Goal: Task Accomplishment & Management: Use online tool/utility

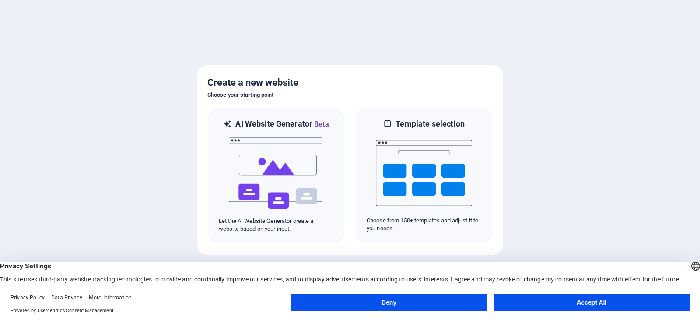
click at [567, 306] on button "Accept All" at bounding box center [591, 301] width 195 height 17
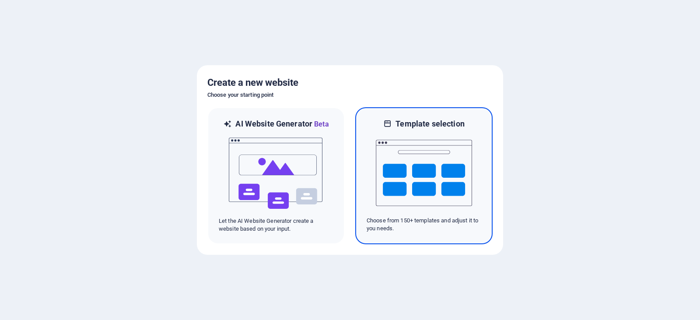
click at [432, 172] on img at bounding box center [424, 172] width 96 height 87
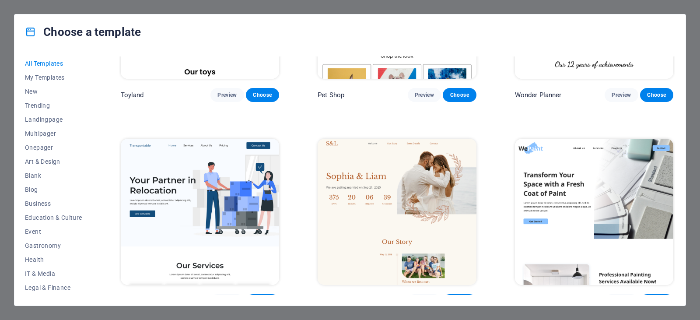
scroll to position [831, 0]
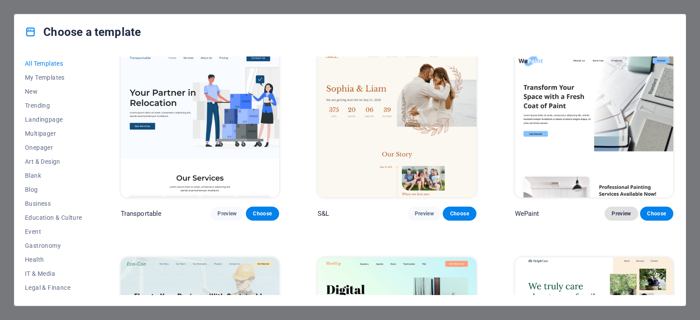
click at [617, 210] on span "Preview" at bounding box center [620, 213] width 19 height 7
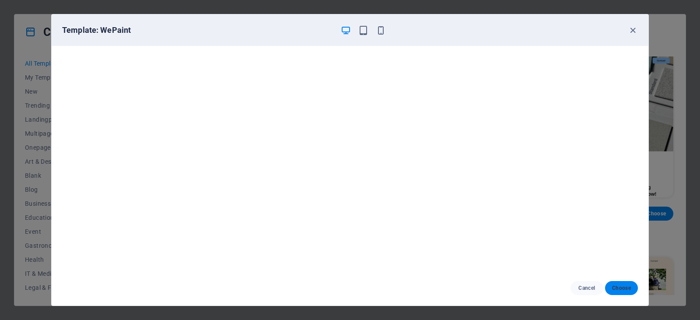
click at [616, 285] on span "Choose" at bounding box center [621, 287] width 19 height 7
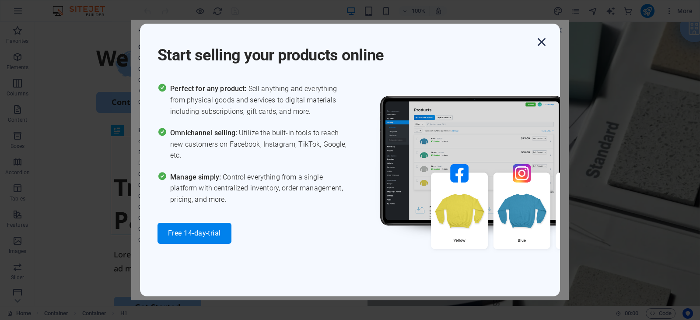
click at [539, 40] on icon "button" at bounding box center [541, 42] width 16 height 16
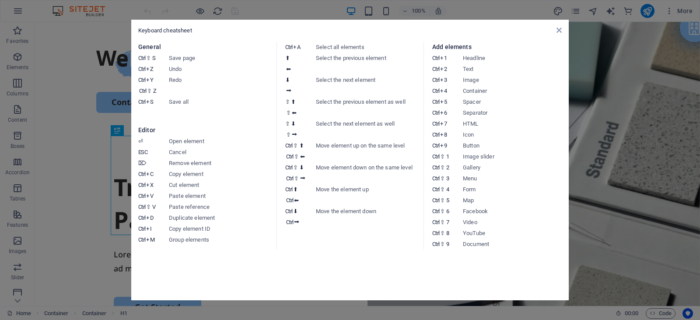
click at [561, 31] on div "Keyboard cheatsheet General Ctrl ⇧ S Save page Ctrl Z Undo Ctrl Y Ctrl ⇧ Z Redo…" at bounding box center [349, 160] width 437 height 280
drag, startPoint x: 560, startPoint y: 31, endPoint x: 524, endPoint y: 10, distance: 42.4
click at [560, 31] on icon at bounding box center [558, 30] width 5 height 7
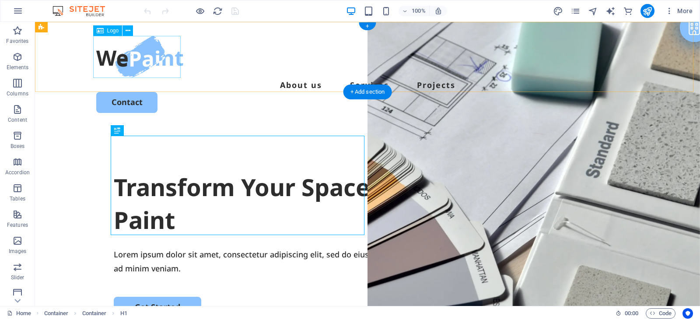
click at [138, 62] on div at bounding box center [367, 57] width 542 height 42
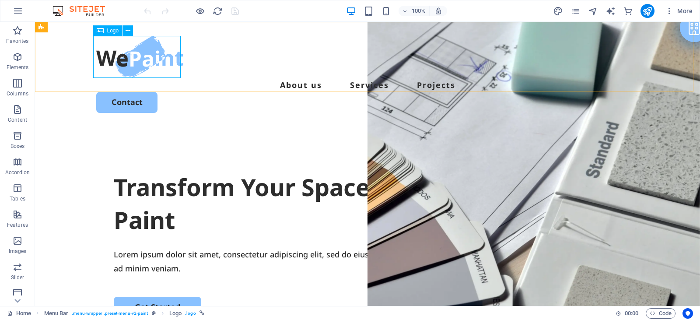
click at [99, 31] on icon at bounding box center [100, 30] width 7 height 10
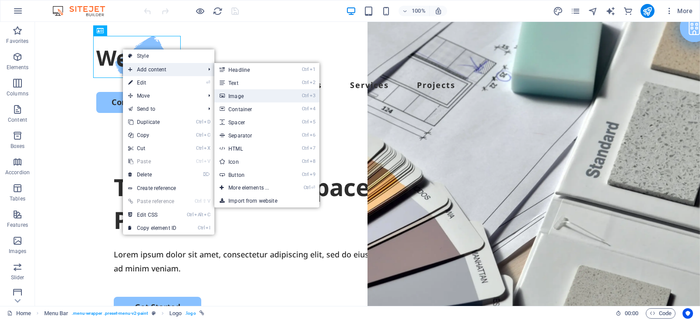
click at [258, 95] on link "Ctrl 3 Image" at bounding box center [250, 95] width 72 height 13
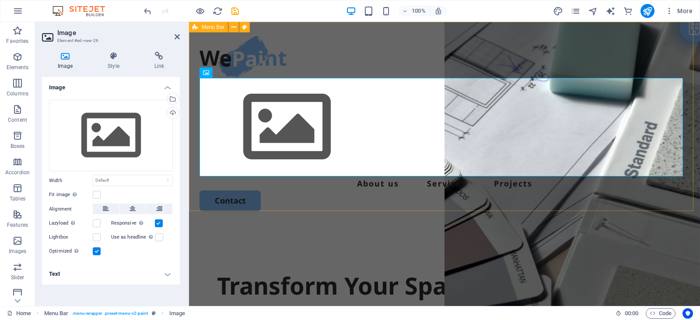
click at [349, 50] on div "Menu About us Services Projects Contact" at bounding box center [444, 123] width 511 height 203
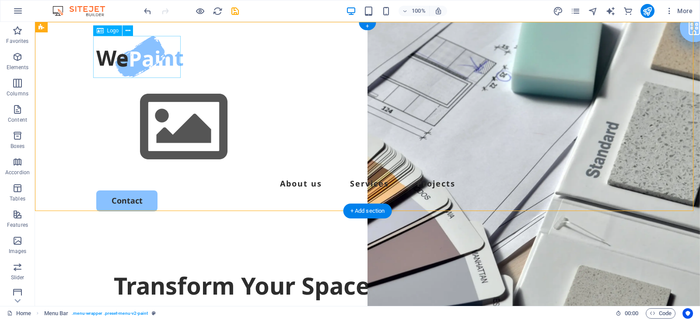
click at [138, 63] on div at bounding box center [367, 57] width 542 height 42
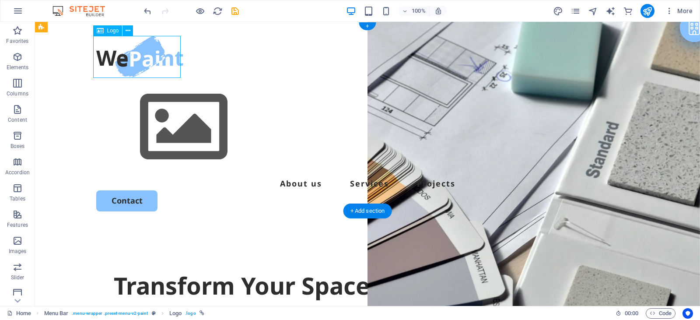
click at [138, 63] on div at bounding box center [367, 57] width 542 height 42
select select "px"
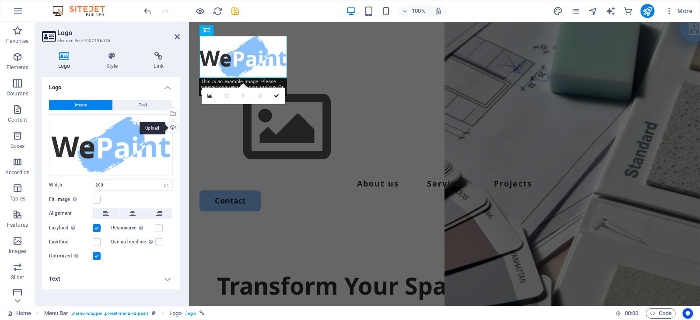
click at [171, 128] on div "Upload" at bounding box center [171, 128] width 13 height 13
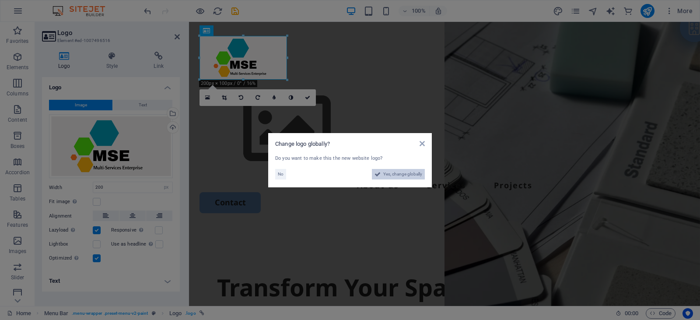
click at [390, 174] on span "Yes, change globally" at bounding box center [402, 174] width 39 height 10
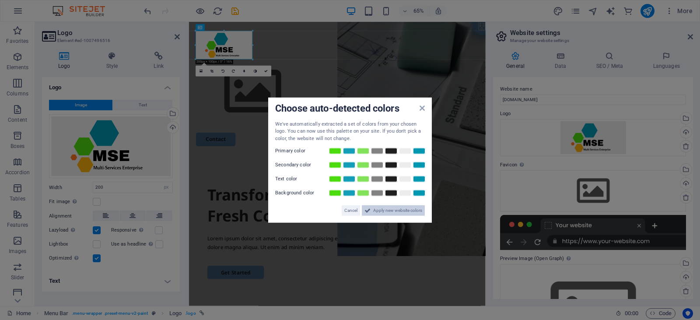
click at [386, 209] on span "Apply new website colors" at bounding box center [397, 210] width 49 height 10
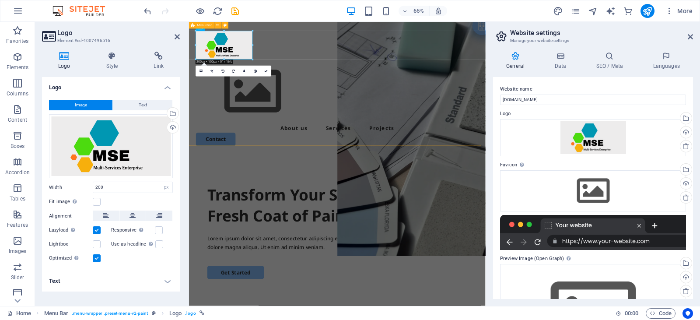
click at [536, 198] on div "Menu About us Services Projects Contact" at bounding box center [417, 124] width 456 height 205
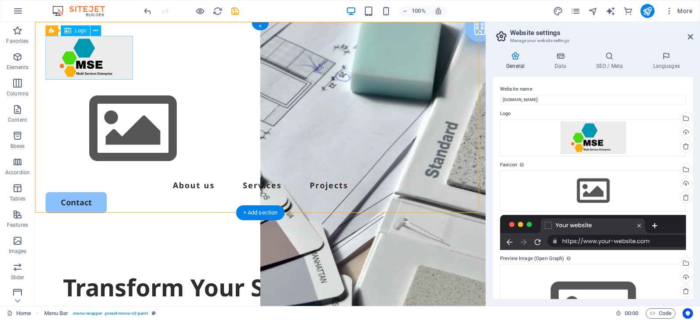
click at [104, 63] on div at bounding box center [259, 58] width 429 height 44
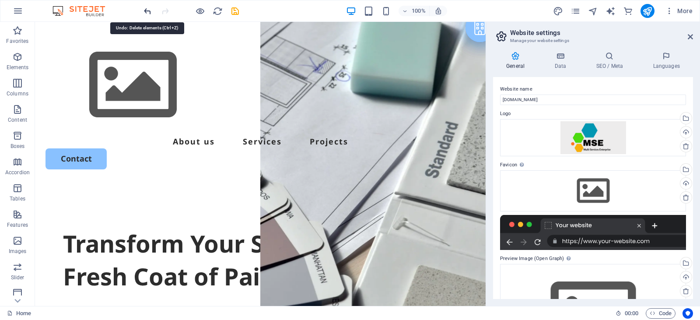
click at [144, 9] on icon "undo" at bounding box center [148, 11] width 10 height 10
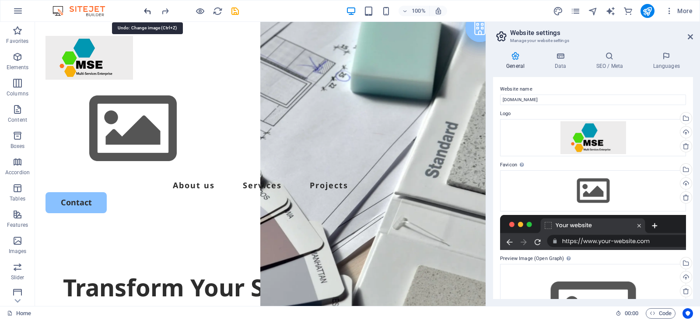
click at [144, 9] on icon "undo" at bounding box center [148, 11] width 10 height 10
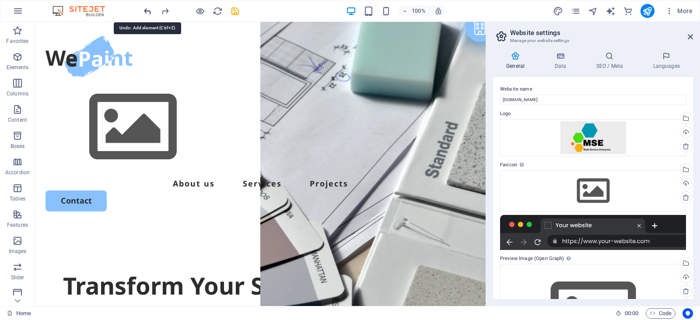
click at [144, 9] on icon "undo" at bounding box center [148, 11] width 10 height 10
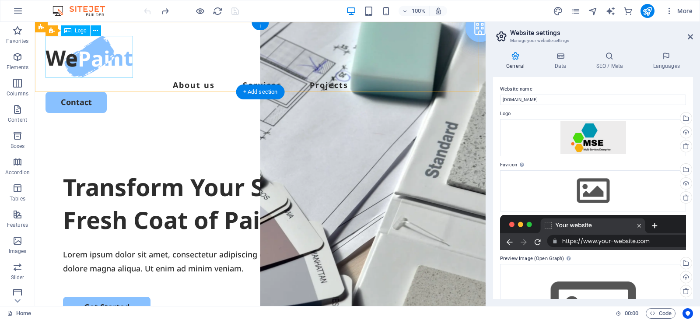
click at [97, 59] on div at bounding box center [259, 57] width 429 height 42
select select "px"
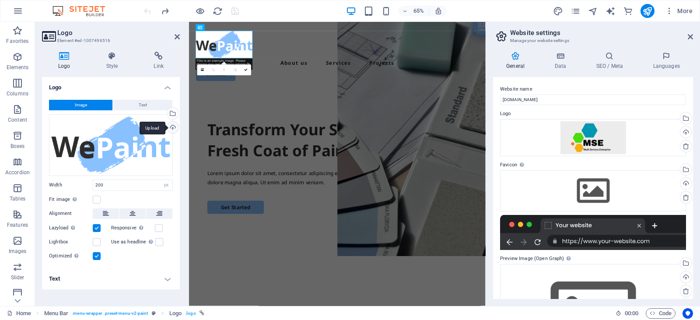
click at [173, 126] on div "Upload" at bounding box center [171, 128] width 13 height 13
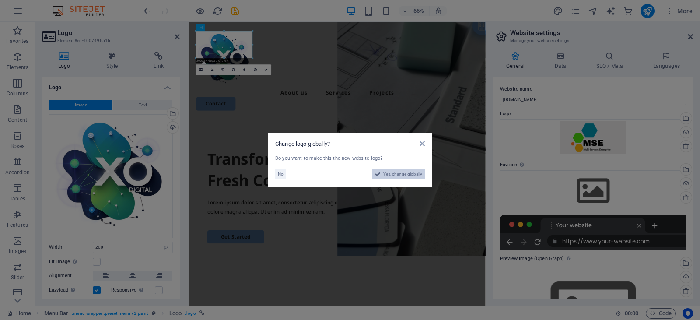
drag, startPoint x: 406, startPoint y: 175, endPoint x: 259, endPoint y: 236, distance: 158.4
click at [406, 175] on span "Yes, change globally" at bounding box center [402, 174] width 39 height 10
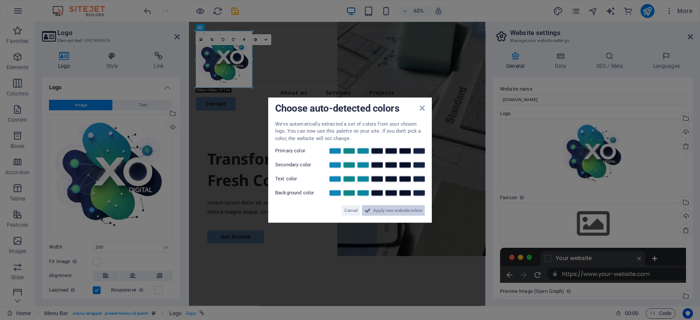
drag, startPoint x: 394, startPoint y: 208, endPoint x: 312, endPoint y: 285, distance: 112.6
click at [394, 208] on span "Apply new website colors" at bounding box center [397, 210] width 49 height 10
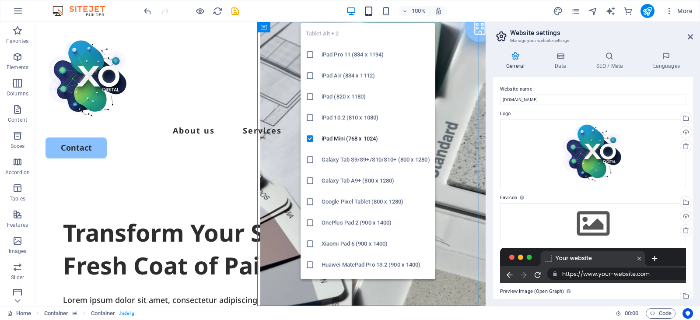
click at [369, 15] on icon "button" at bounding box center [368, 11] width 10 height 10
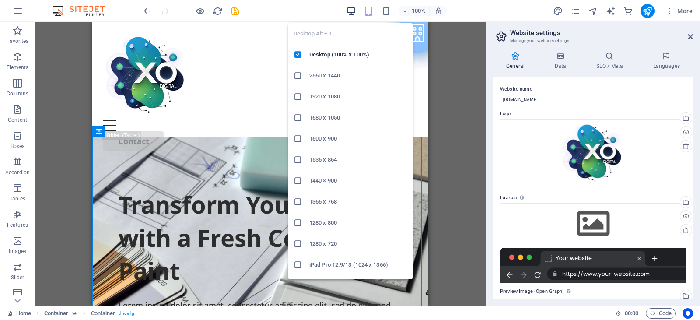
click at [353, 15] on icon "button" at bounding box center [351, 11] width 10 height 10
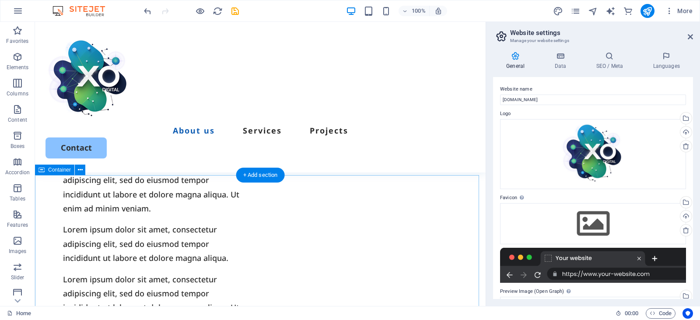
scroll to position [568, 0]
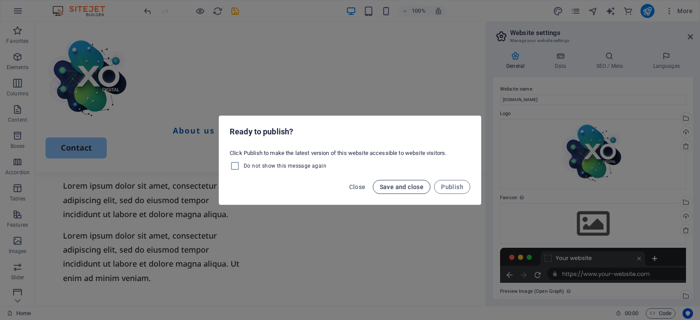
click at [414, 187] on span "Save and close" at bounding box center [401, 186] width 44 height 7
checkbox input "false"
